Goal: Register for event/course

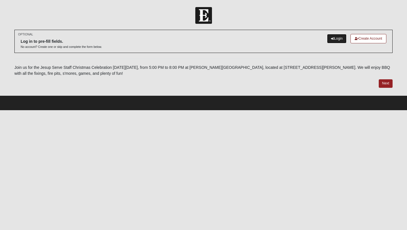
click at [331, 37] on icon at bounding box center [332, 38] width 3 height 3
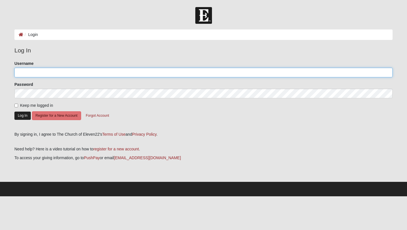
type input "pjflores"
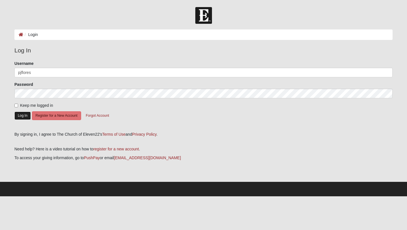
click at [22, 115] on button "Log In" at bounding box center [22, 115] width 16 height 8
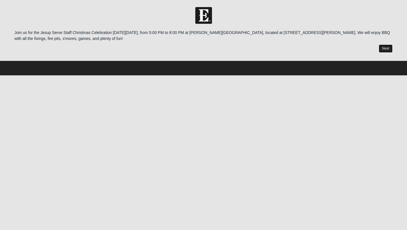
click at [388, 46] on link "Next" at bounding box center [386, 48] width 14 height 8
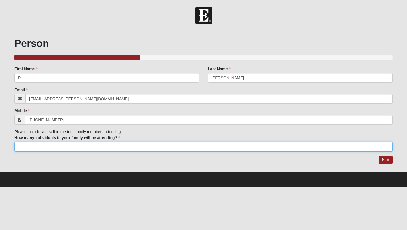
click at [87, 147] on input "How many individuals in your family will be attending?" at bounding box center [203, 147] width 378 height 10
type input "5"
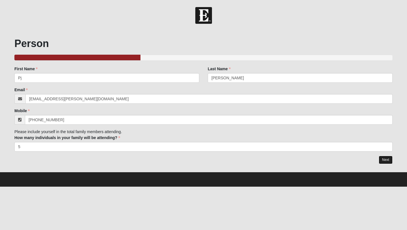
click at [385, 158] on link "Next" at bounding box center [386, 160] width 14 height 8
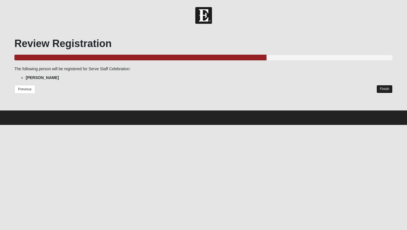
click at [384, 91] on link "Finish" at bounding box center [385, 89] width 16 height 8
